Goal: Task Accomplishment & Management: Manage account settings

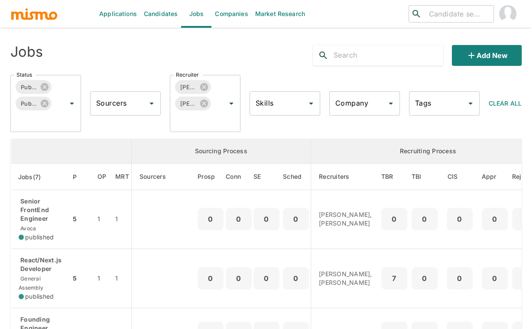
click at [5, 262] on div "Applications Candidates Jobs Companies Market Research ​ ​ Jobs Add new Status …" at bounding box center [266, 175] width 532 height 350
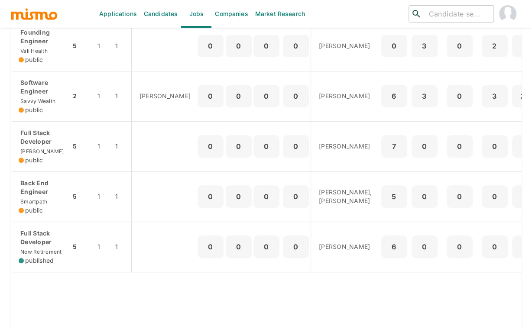
scroll to position [288, 0]
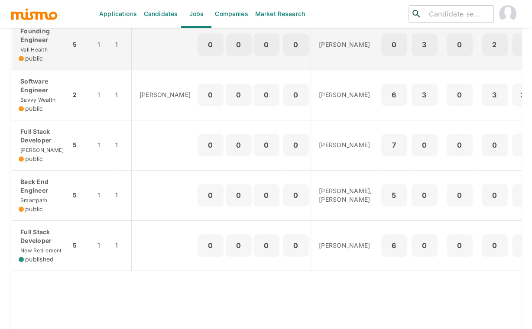
click at [42, 42] on p "Founding Engineer" at bounding box center [41, 35] width 45 height 17
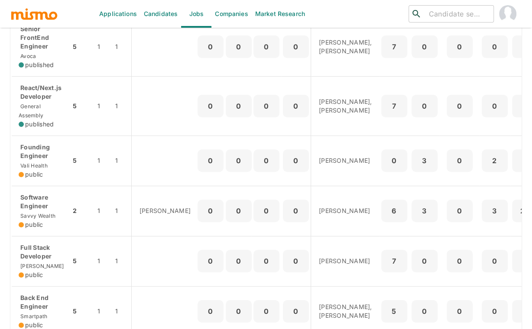
scroll to position [154, 0]
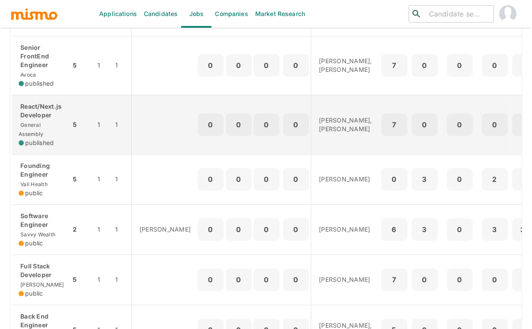
click at [31, 122] on span "General Assembly" at bounding box center [31, 130] width 25 height 16
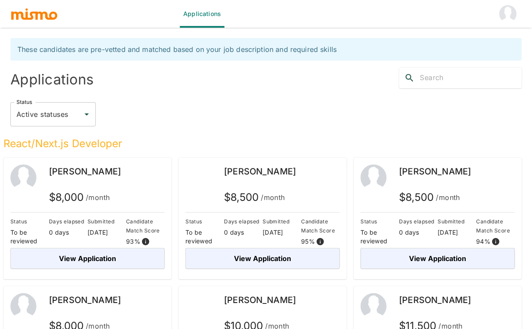
click at [503, 19] on img "account of current user" at bounding box center [507, 13] width 17 height 17
click at [506, 36] on li "Log out" at bounding box center [505, 39] width 40 height 17
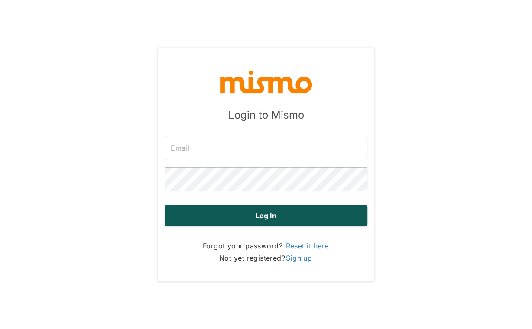
type input "carmen@mismo.team"
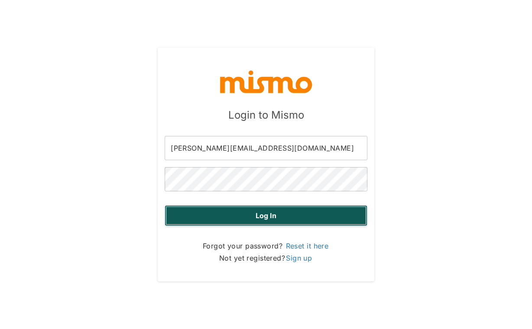
click at [272, 214] on button "Log in" at bounding box center [265, 215] width 203 height 21
